Goal: Task Accomplishment & Management: Use online tool/utility

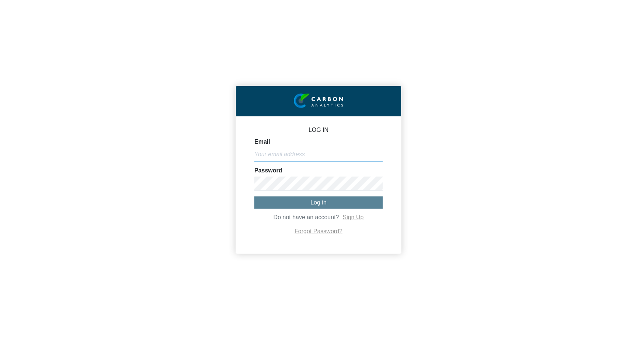
click at [303, 160] on input "Email" at bounding box center [318, 155] width 128 height 14
type input "[PERSON_NAME][EMAIL_ADDRESS][DOMAIN_NAME]"
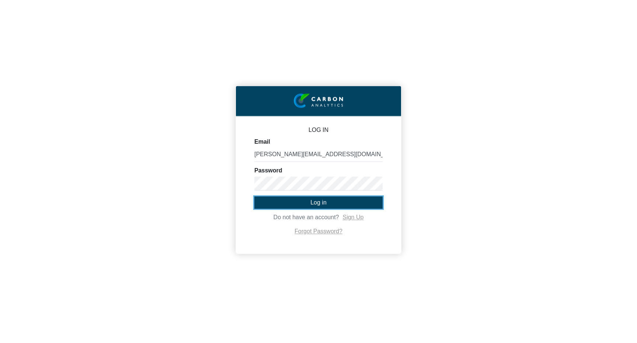
click at [321, 198] on button "Log in" at bounding box center [318, 202] width 128 height 12
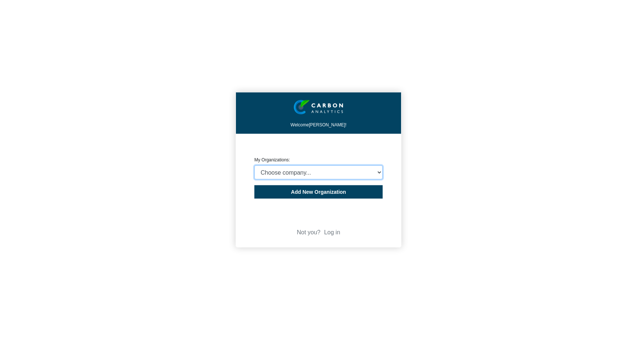
click at [300, 175] on select "Choose company... CARBON ANALYTICS LIMITED test6 Nekton Capital Limited Pacha S…" at bounding box center [318, 173] width 128 height 14
select select "4403414"
click at [254, 166] on select "Choose company... CARBON ANALYTICS LIMITED test6 Nekton Capital Limited Pacha S…" at bounding box center [318, 173] width 128 height 14
